Goal: Task Accomplishment & Management: Manage account settings

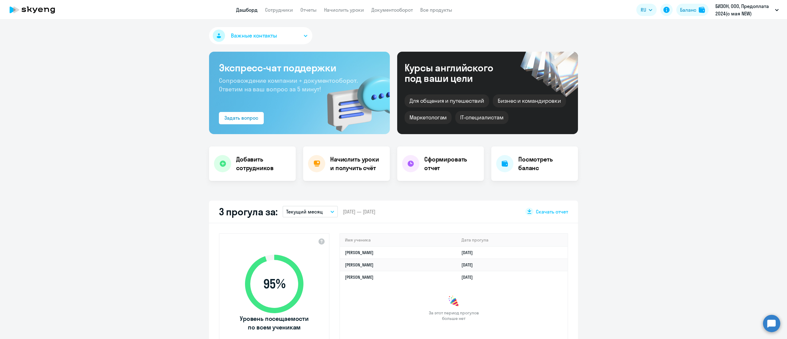
click at [282, 13] on app-menu-item-link "Сотрудники" at bounding box center [279, 10] width 28 height 8
click at [283, 10] on link "Сотрудники" at bounding box center [279, 10] width 28 height 6
select select "30"
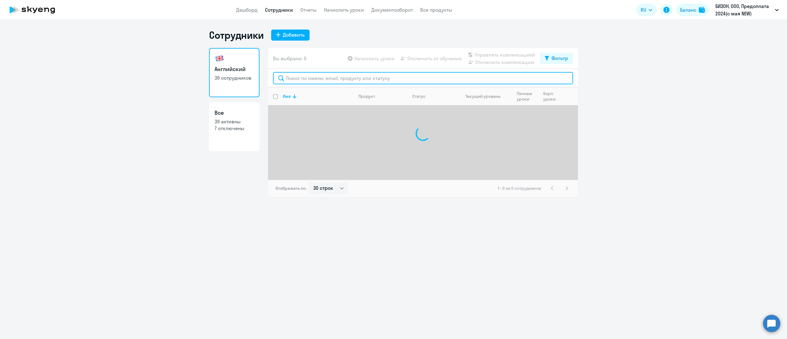
click at [343, 81] on input "text" at bounding box center [423, 78] width 300 height 12
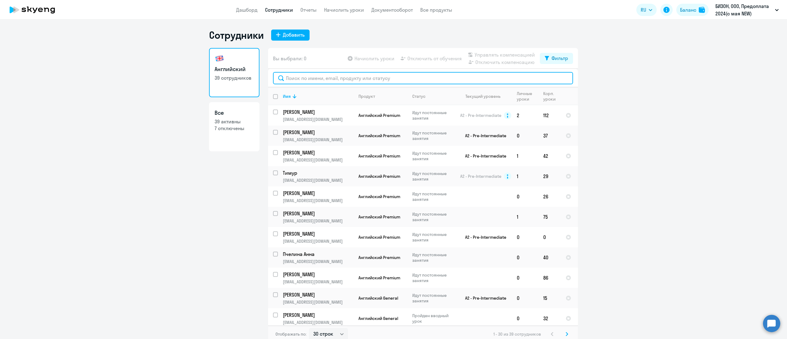
paste input "[PERSON_NAME]"
type input "[PERSON_NAME]"
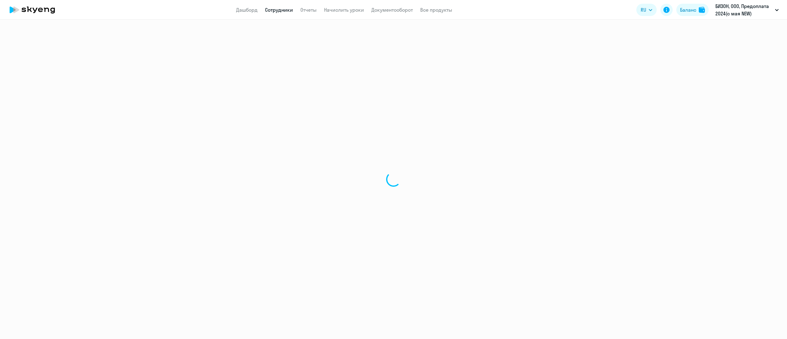
select select "30"
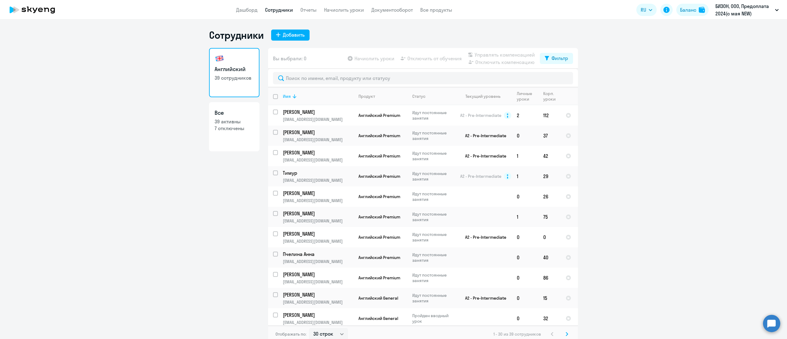
click at [291, 93] on icon at bounding box center [294, 96] width 7 height 7
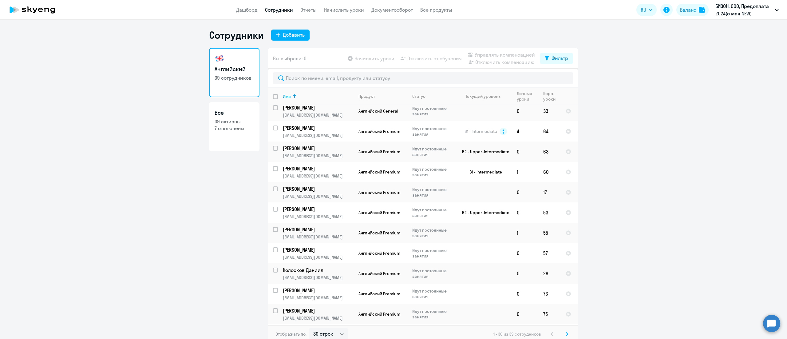
scroll to position [246, 0]
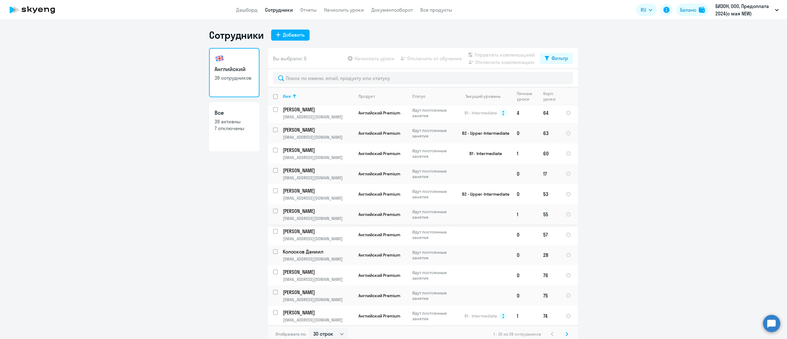
click at [273, 215] on input "select row 41150545" at bounding box center [279, 214] width 12 height 12
checkbox input "true"
click at [427, 56] on span "Отключить от обучения" at bounding box center [434, 58] width 54 height 7
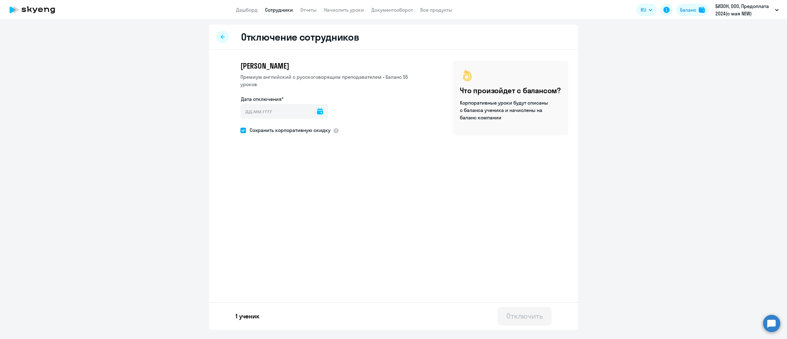
click at [317, 109] on icon at bounding box center [320, 111] width 6 height 6
click at [287, 179] on span "11" at bounding box center [285, 181] width 11 height 11
type input "11.09.2025"
type input "11.9.2025"
click at [520, 317] on div "Отключить" at bounding box center [524, 316] width 37 height 10
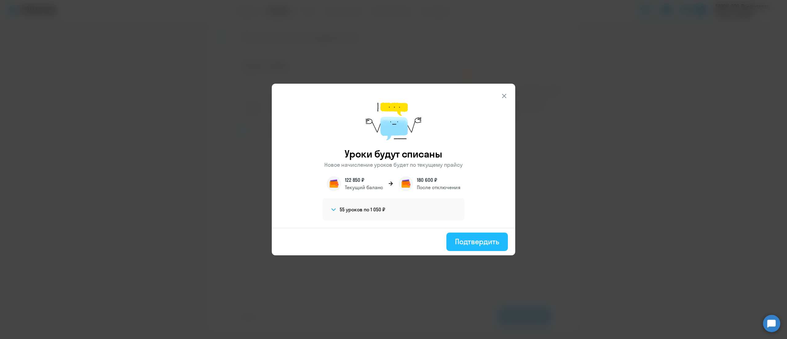
click at [467, 241] on div "Подтвердить" at bounding box center [477, 241] width 44 height 10
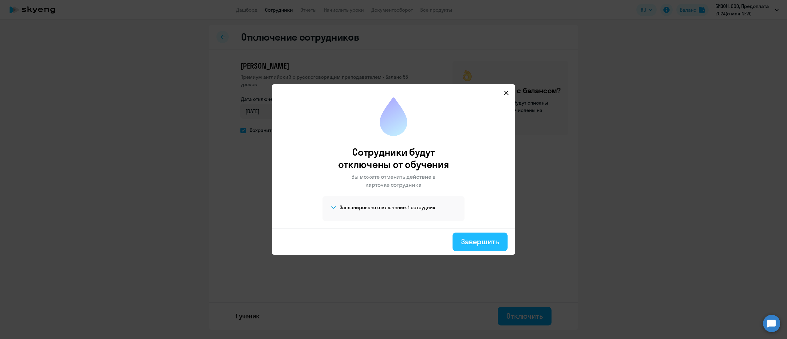
click at [469, 242] on div "Завершить" at bounding box center [480, 241] width 38 height 10
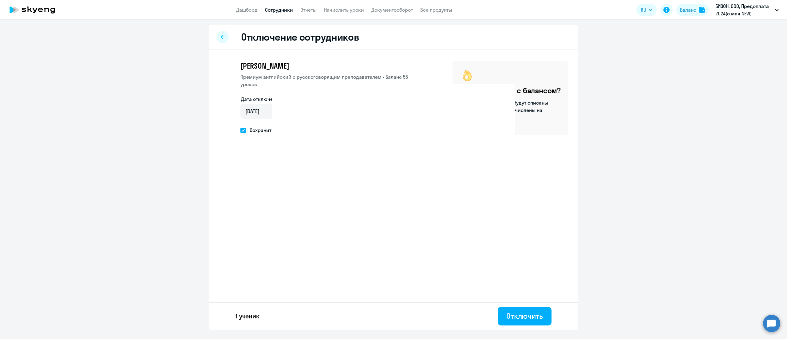
select select "30"
